Goal: Communication & Community: Answer question/provide support

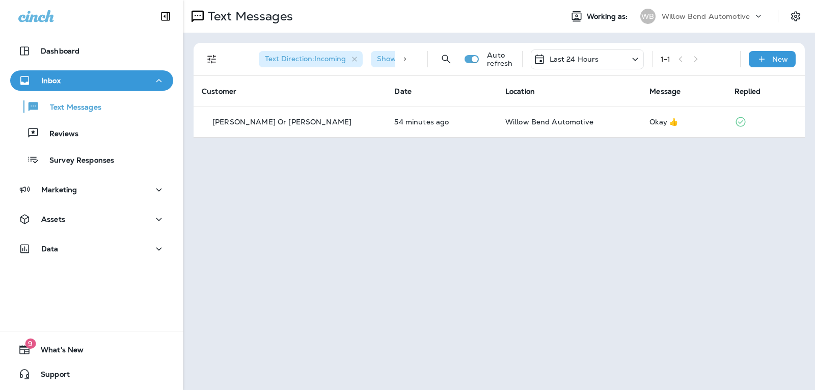
click at [593, 56] on p "Last 24 Hours" at bounding box center [574, 59] width 49 height 8
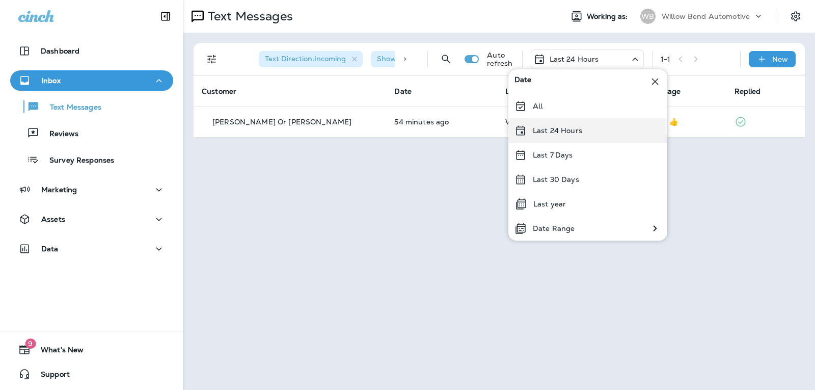
click at [577, 134] on p "Last 24 Hours" at bounding box center [557, 130] width 49 height 8
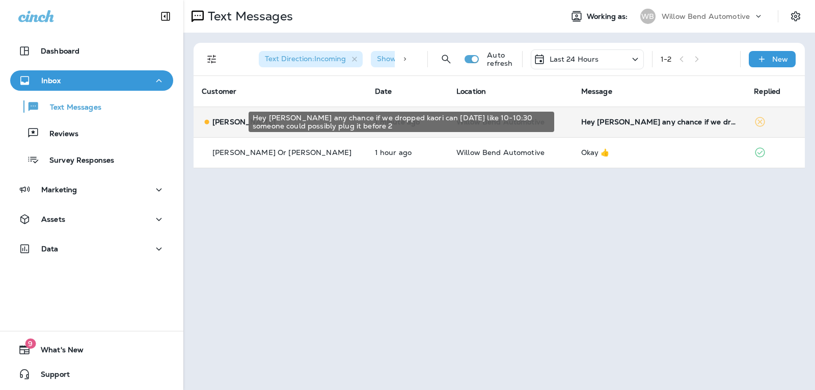
click at [636, 125] on div "Hey [PERSON_NAME] any chance if we dropped kaori can [DATE] like 10-10:30 someo…" at bounding box center [659, 122] width 157 height 8
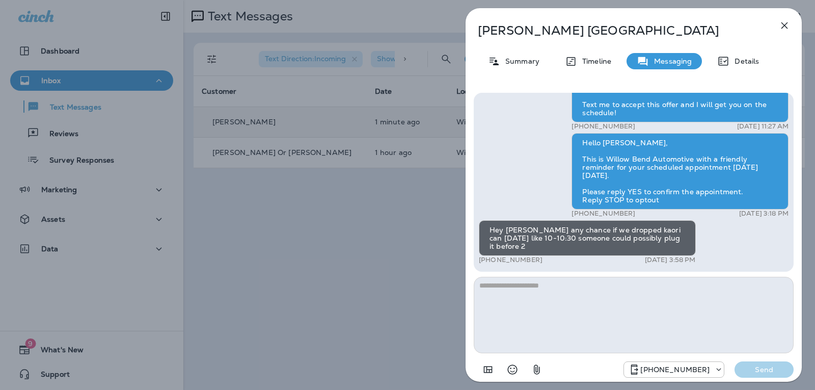
click at [575, 286] on textarea at bounding box center [634, 315] width 320 height 76
click at [541, 292] on textarea at bounding box center [634, 315] width 320 height 76
type textarea "*"
type textarea "**********"
click at [781, 377] on div "[PHONE_NUMBER] Send" at bounding box center [634, 366] width 320 height 26
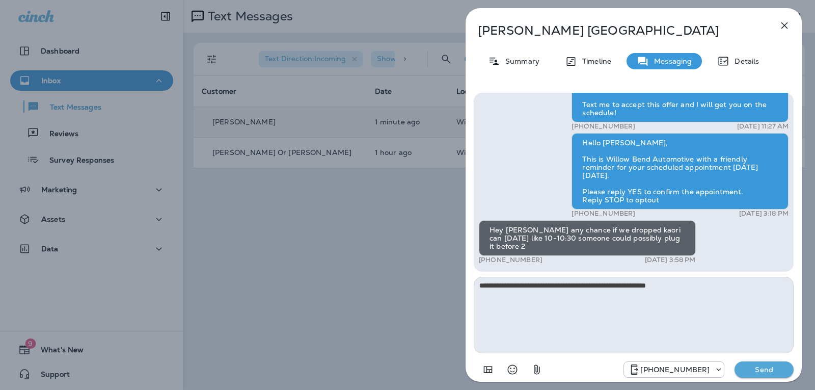
click at [779, 362] on button "Send" at bounding box center [764, 369] width 59 height 16
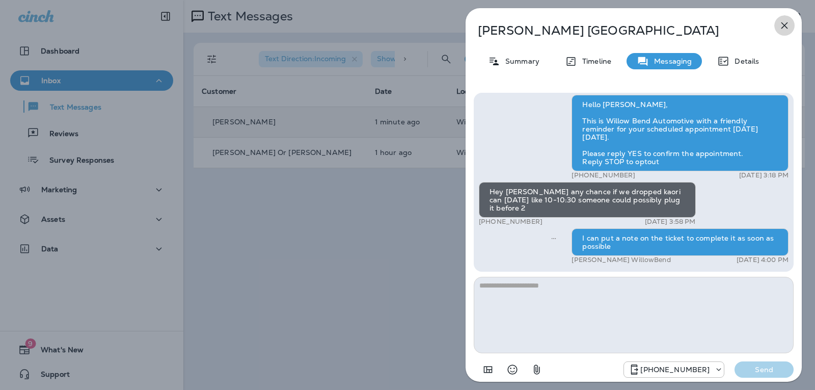
click at [789, 25] on icon "button" at bounding box center [784, 25] width 12 height 12
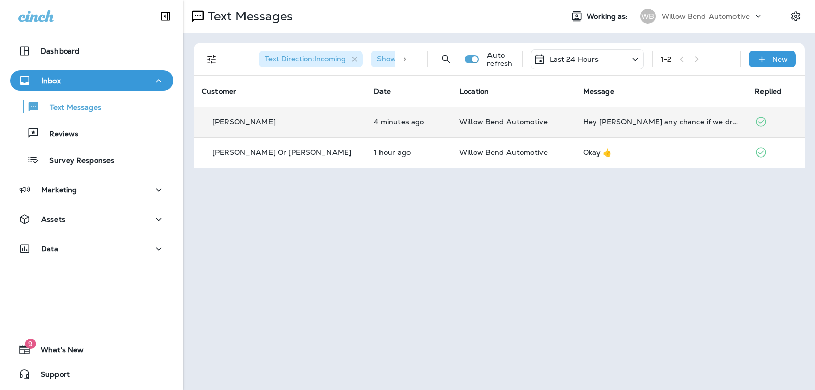
click at [619, 115] on td "Hey [PERSON_NAME] any chance if we dropped kaori can [DATE] like 10-10:30 someo…" at bounding box center [661, 121] width 172 height 31
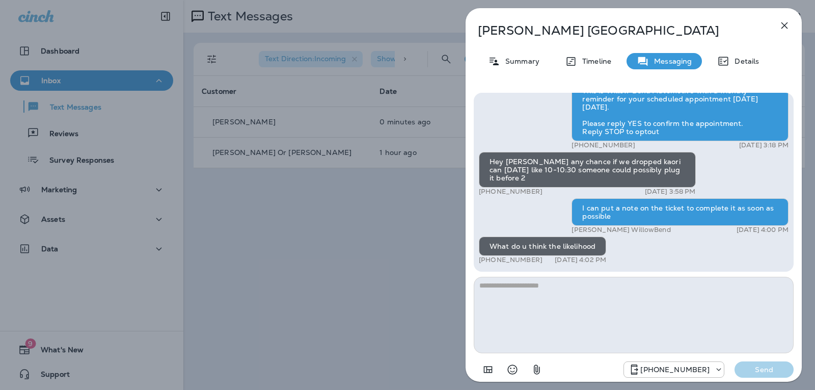
click at [488, 288] on textarea at bounding box center [634, 315] width 320 height 76
type textarea "*"
type textarea "**********"
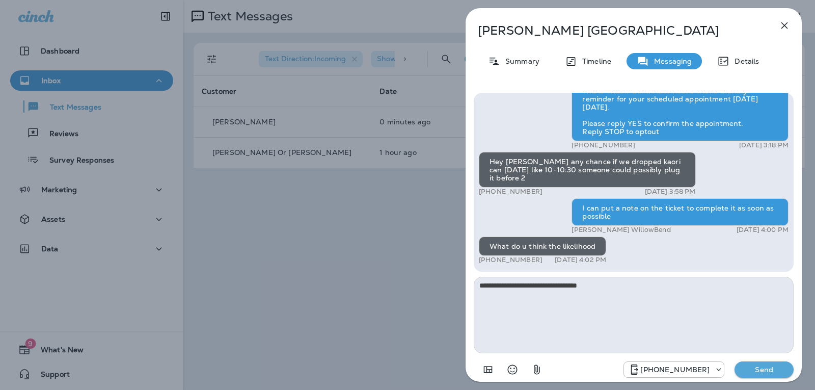
click at [764, 367] on p "Send" at bounding box center [764, 369] width 43 height 9
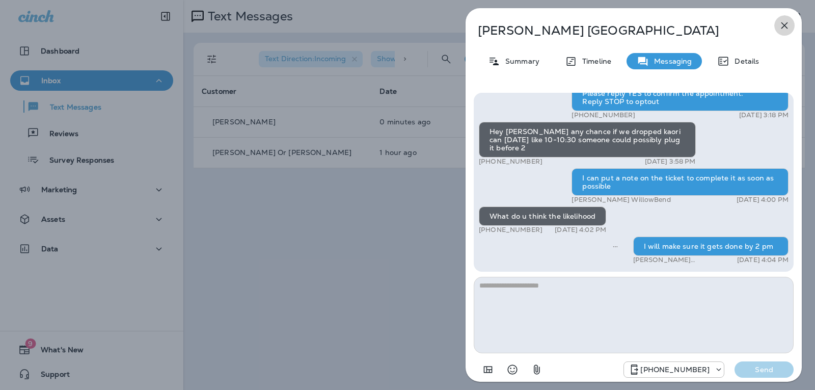
click at [789, 23] on icon "button" at bounding box center [784, 25] width 12 height 12
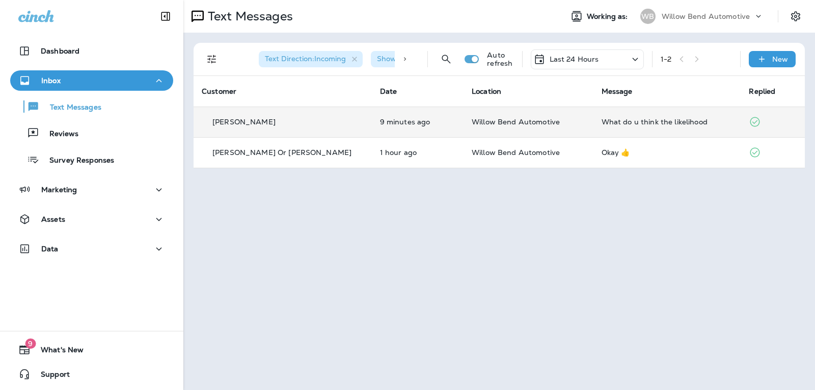
click at [700, 113] on td "What do u think the likelihood" at bounding box center [667, 121] width 148 height 31
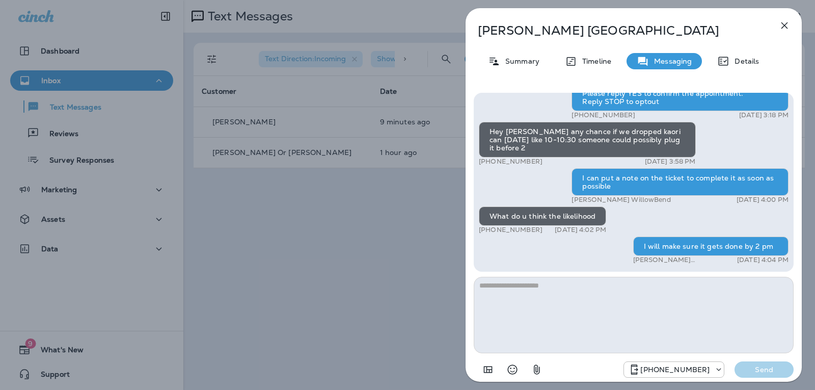
click at [783, 12] on div "[PERSON_NAME] Summary Timeline Messaging Details Hi [PERSON_NAME], this is [PER…" at bounding box center [634, 198] width 336 height 380
click at [785, 21] on icon "button" at bounding box center [784, 25] width 12 height 12
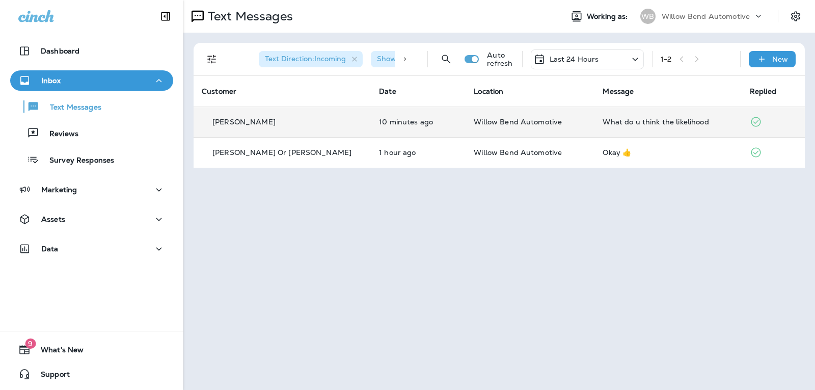
click at [673, 115] on td "What do u think the likelihood" at bounding box center [667, 121] width 147 height 31
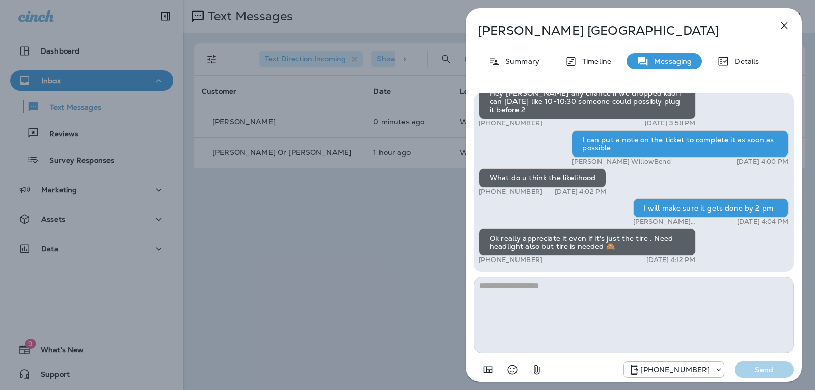
click at [563, 286] on textarea at bounding box center [634, 315] width 320 height 76
type textarea "*"
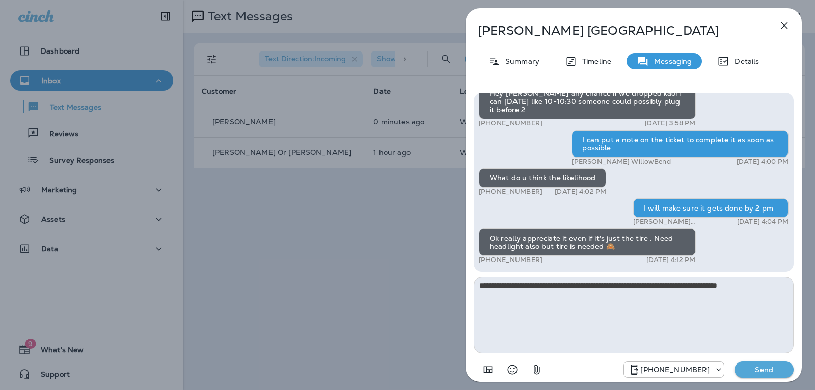
type textarea "**********"
click at [757, 368] on p "Send" at bounding box center [764, 369] width 43 height 9
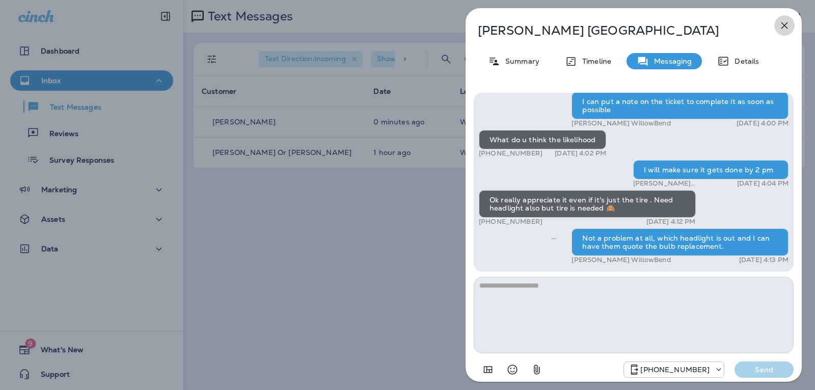
click at [784, 29] on icon "button" at bounding box center [784, 25] width 12 height 12
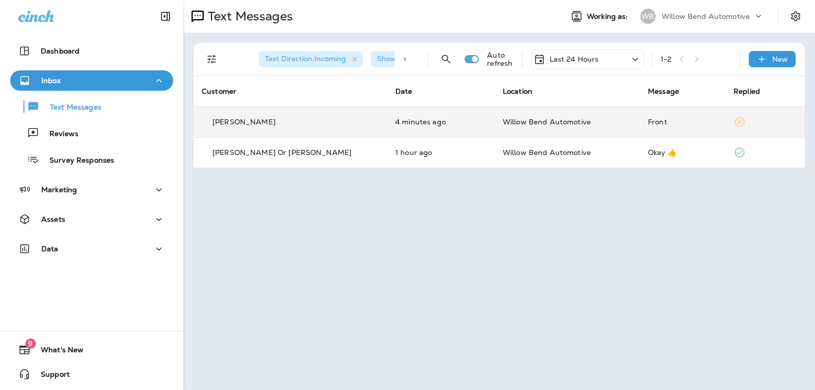
click at [660, 122] on div "Front" at bounding box center [682, 122] width 69 height 8
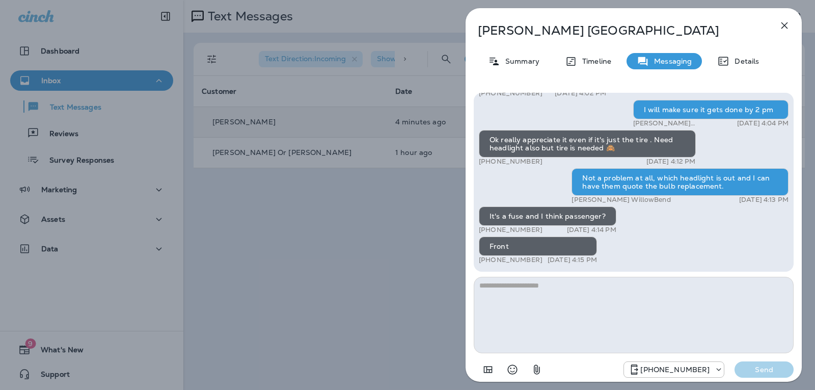
click at [529, 287] on textarea at bounding box center [634, 315] width 320 height 76
type textarea "**********"
click at [762, 377] on div "[PHONE_NUMBER] Send" at bounding box center [634, 366] width 320 height 26
click at [762, 372] on p "Send" at bounding box center [764, 369] width 43 height 9
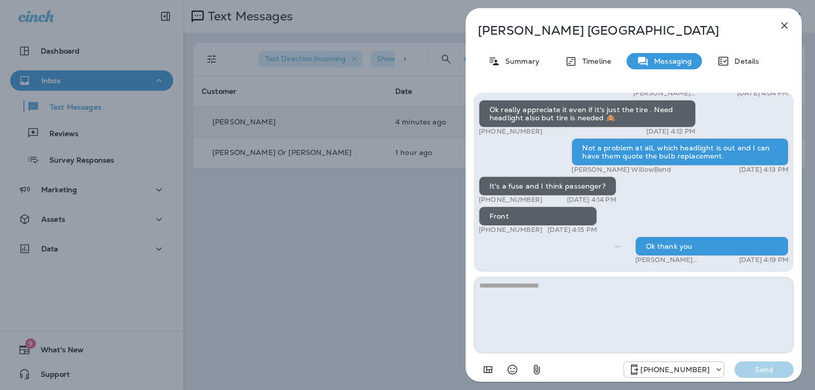
click at [787, 24] on icon "button" at bounding box center [784, 25] width 12 height 12
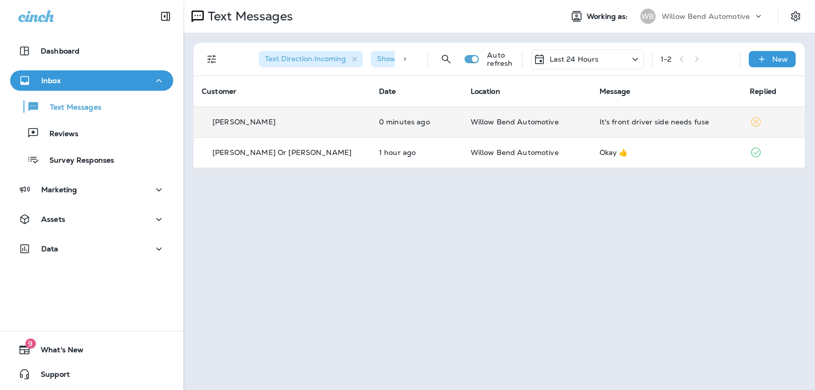
click at [655, 124] on div "It's front driver side needs fuse" at bounding box center [667, 122] width 134 height 8
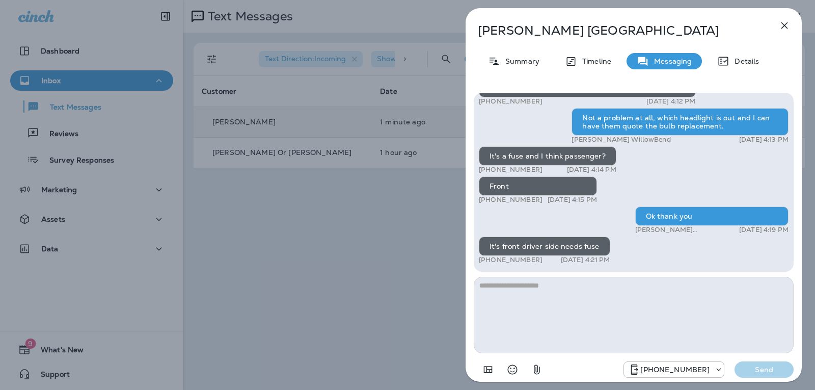
click at [595, 295] on textarea at bounding box center [634, 315] width 320 height 76
click at [529, 284] on textarea at bounding box center [634, 315] width 320 height 76
type textarea "*"
type textarea "**********"
click at [751, 375] on button "Send" at bounding box center [764, 369] width 59 height 16
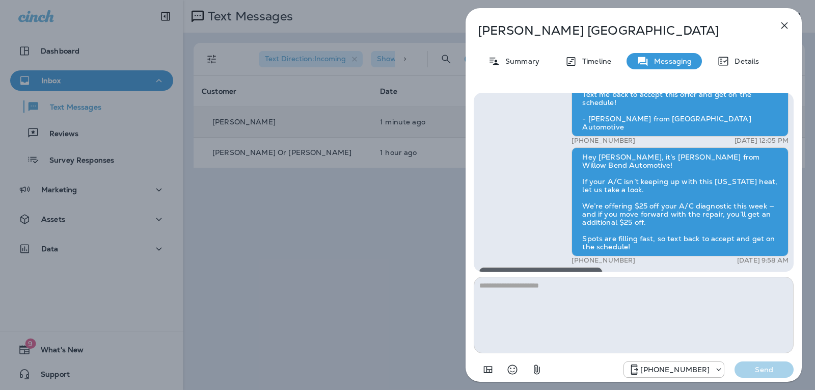
scroll to position [-1172, 0]
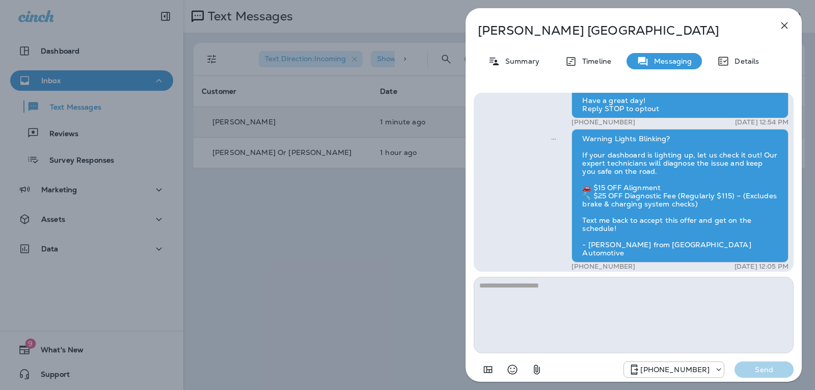
click at [784, 19] on button "button" at bounding box center [784, 25] width 20 height 20
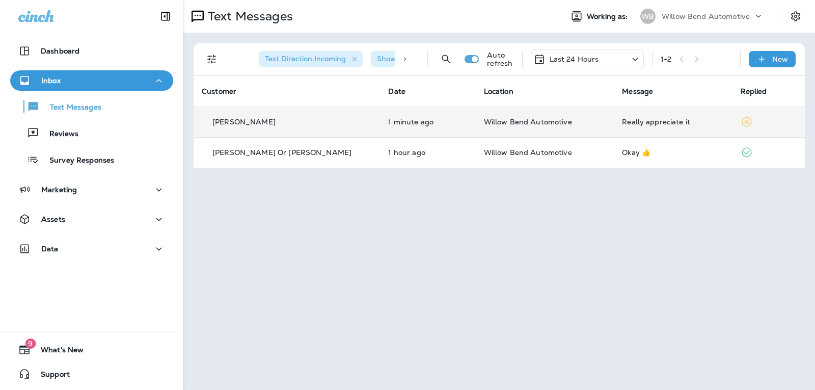
click at [640, 124] on div "Really appreciate it" at bounding box center [673, 122] width 102 height 8
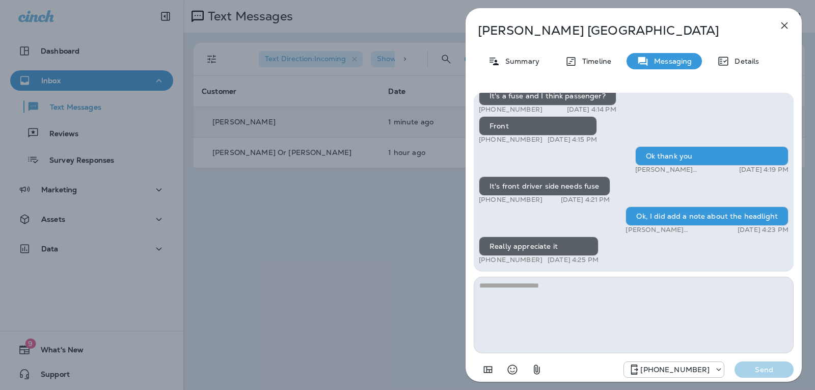
click at [547, 294] on textarea at bounding box center [634, 315] width 320 height 76
click at [509, 375] on icon "Select an emoji" at bounding box center [512, 369] width 12 height 12
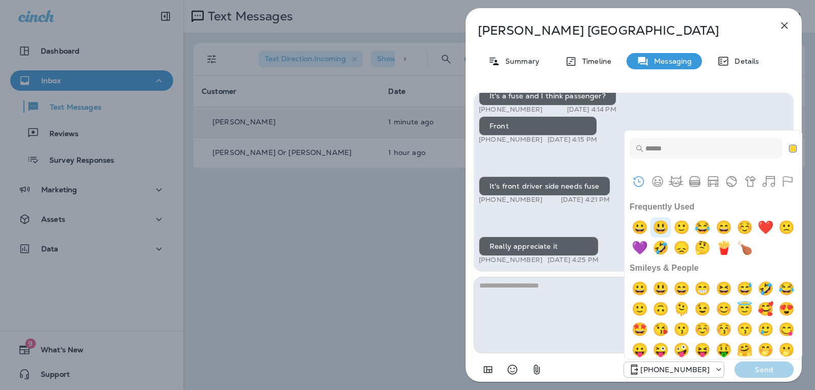
click at [660, 223] on img "smiley" at bounding box center [661, 227] width 20 height 20
type textarea "**"
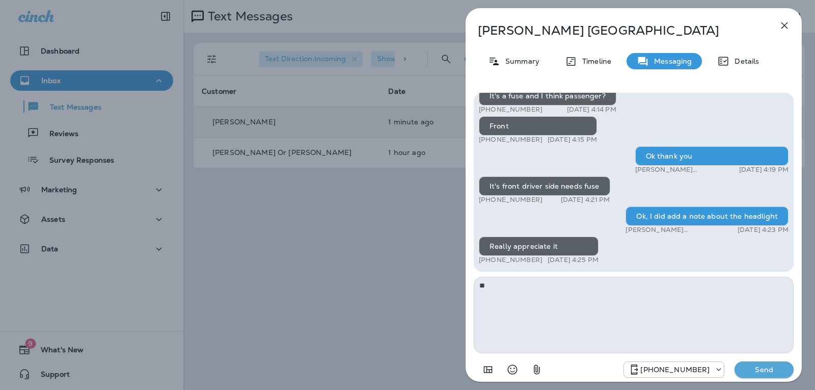
click at [769, 368] on p "Send" at bounding box center [764, 369] width 43 height 9
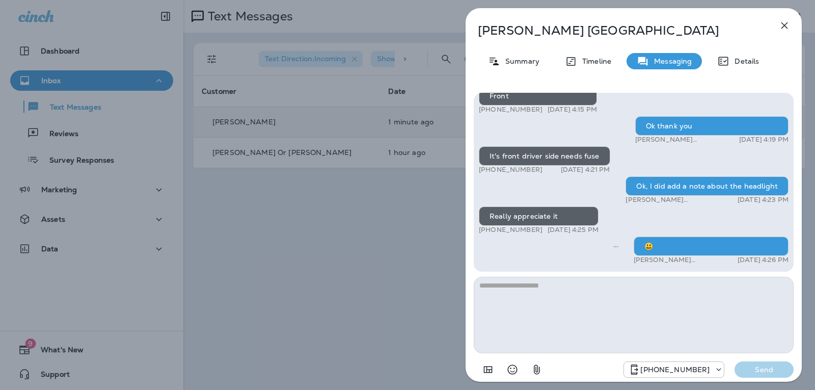
click at [785, 25] on icon "button" at bounding box center [784, 25] width 12 height 12
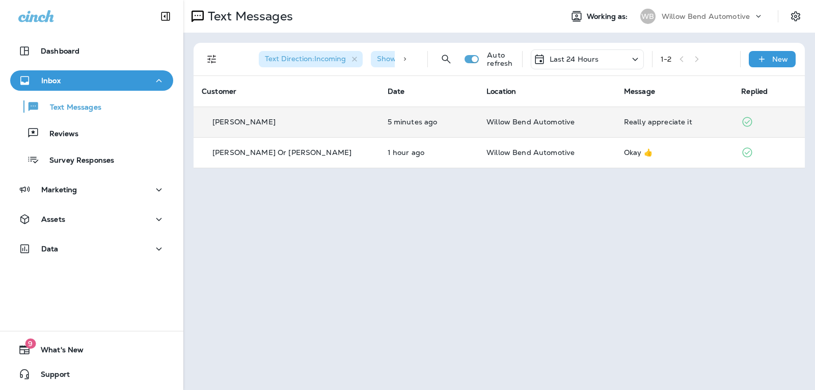
click at [616, 65] on div "Last 24 Hours" at bounding box center [587, 59] width 113 height 20
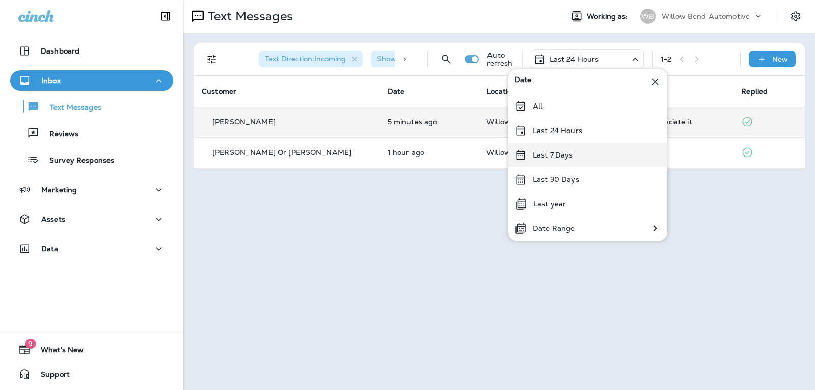
click at [594, 150] on div "Last 7 Days" at bounding box center [587, 155] width 159 height 24
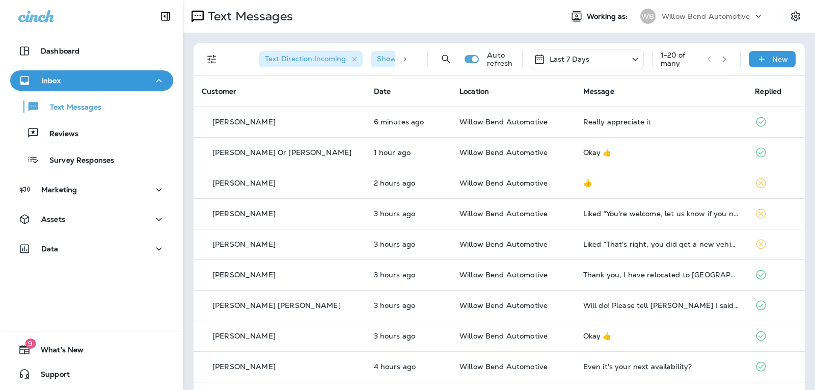
click at [629, 57] on icon at bounding box center [635, 59] width 12 height 13
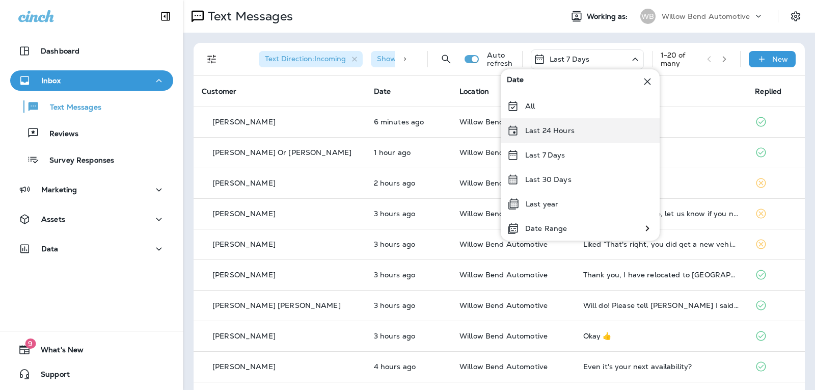
click at [592, 125] on div "Last 24 Hours" at bounding box center [580, 130] width 159 height 24
